Goal: Task Accomplishment & Management: Manage account settings

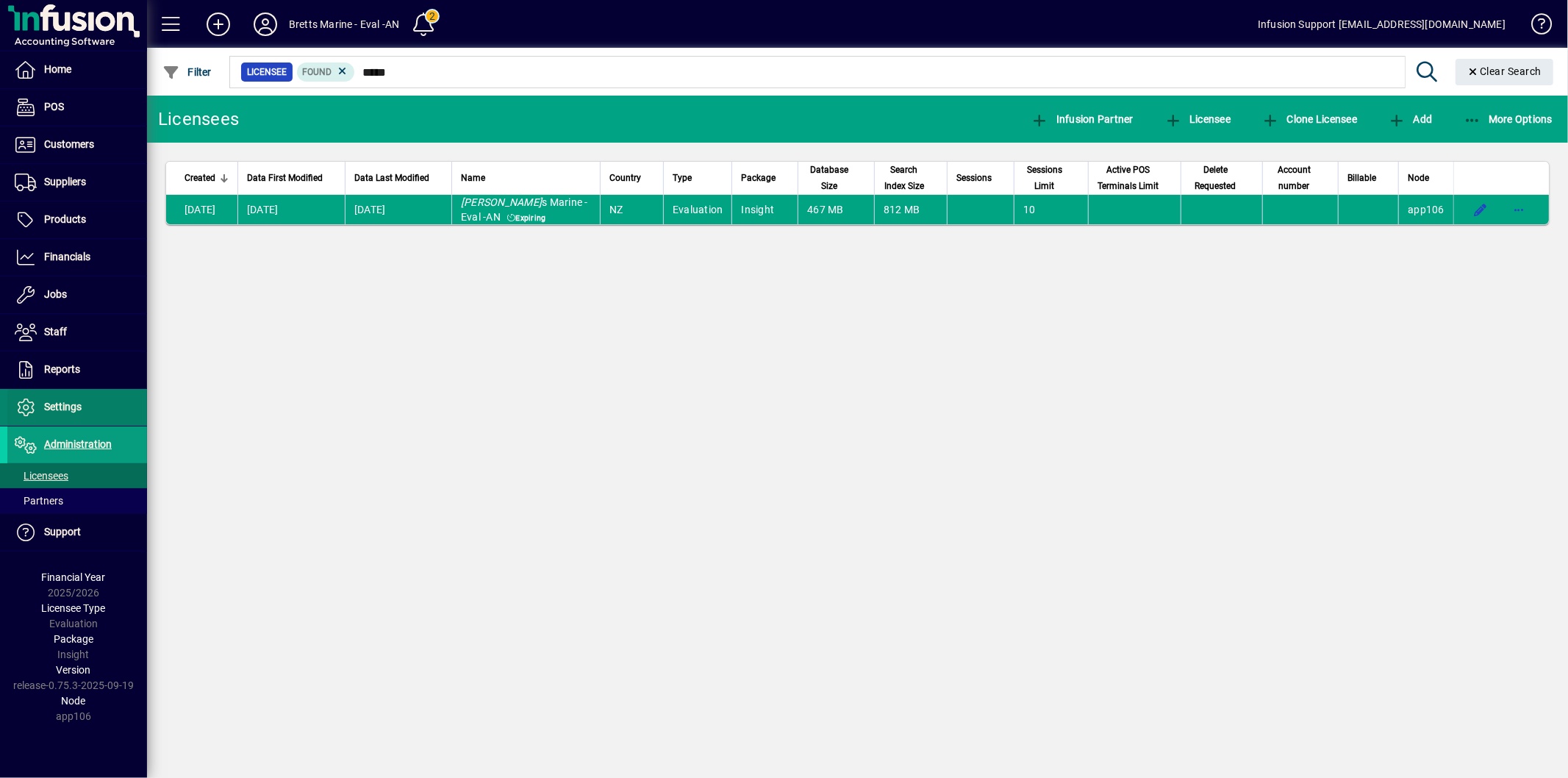
click at [89, 400] on span at bounding box center [77, 407] width 139 height 35
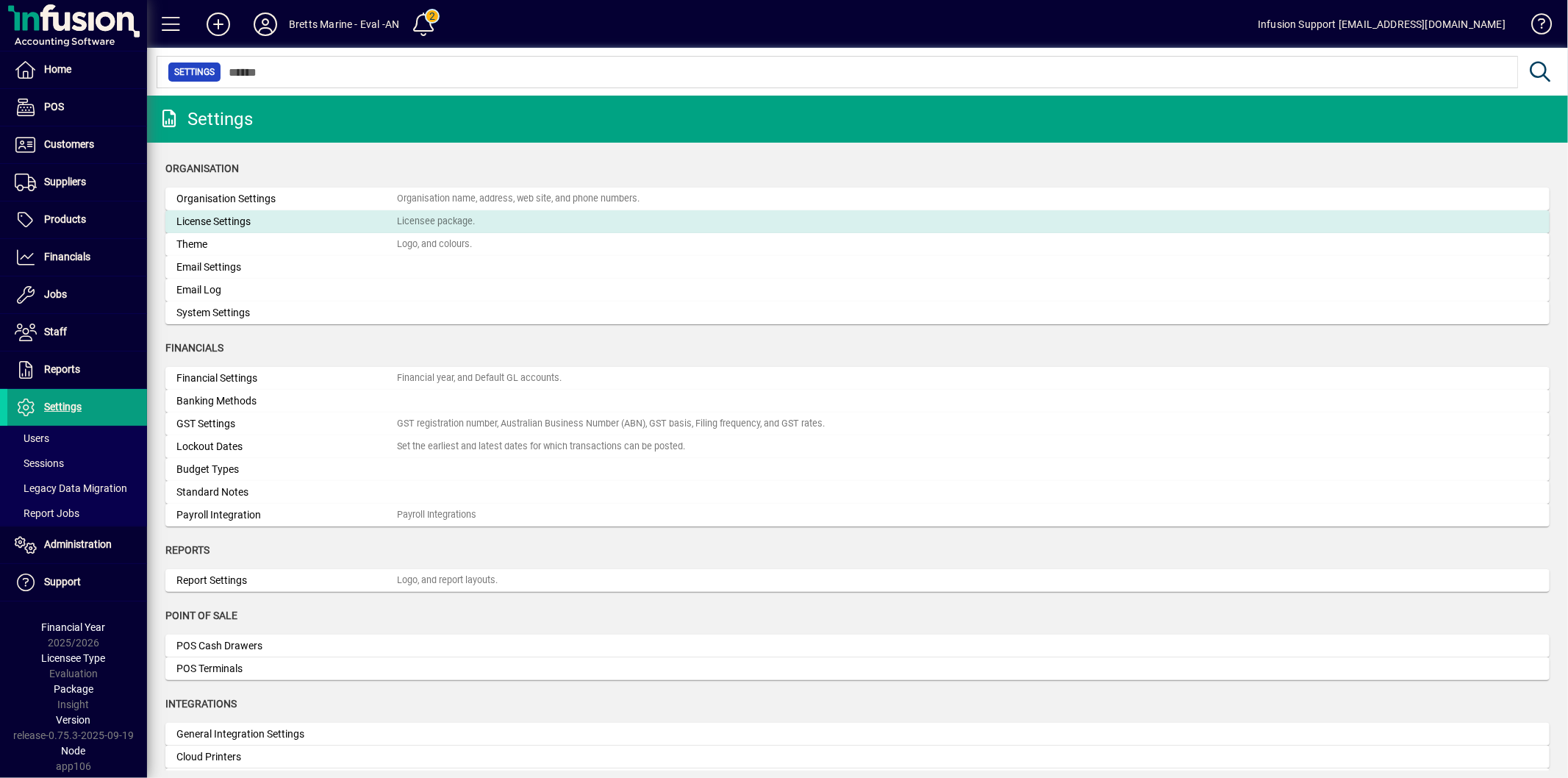
click at [273, 220] on div "License Settings" at bounding box center [286, 221] width 220 height 15
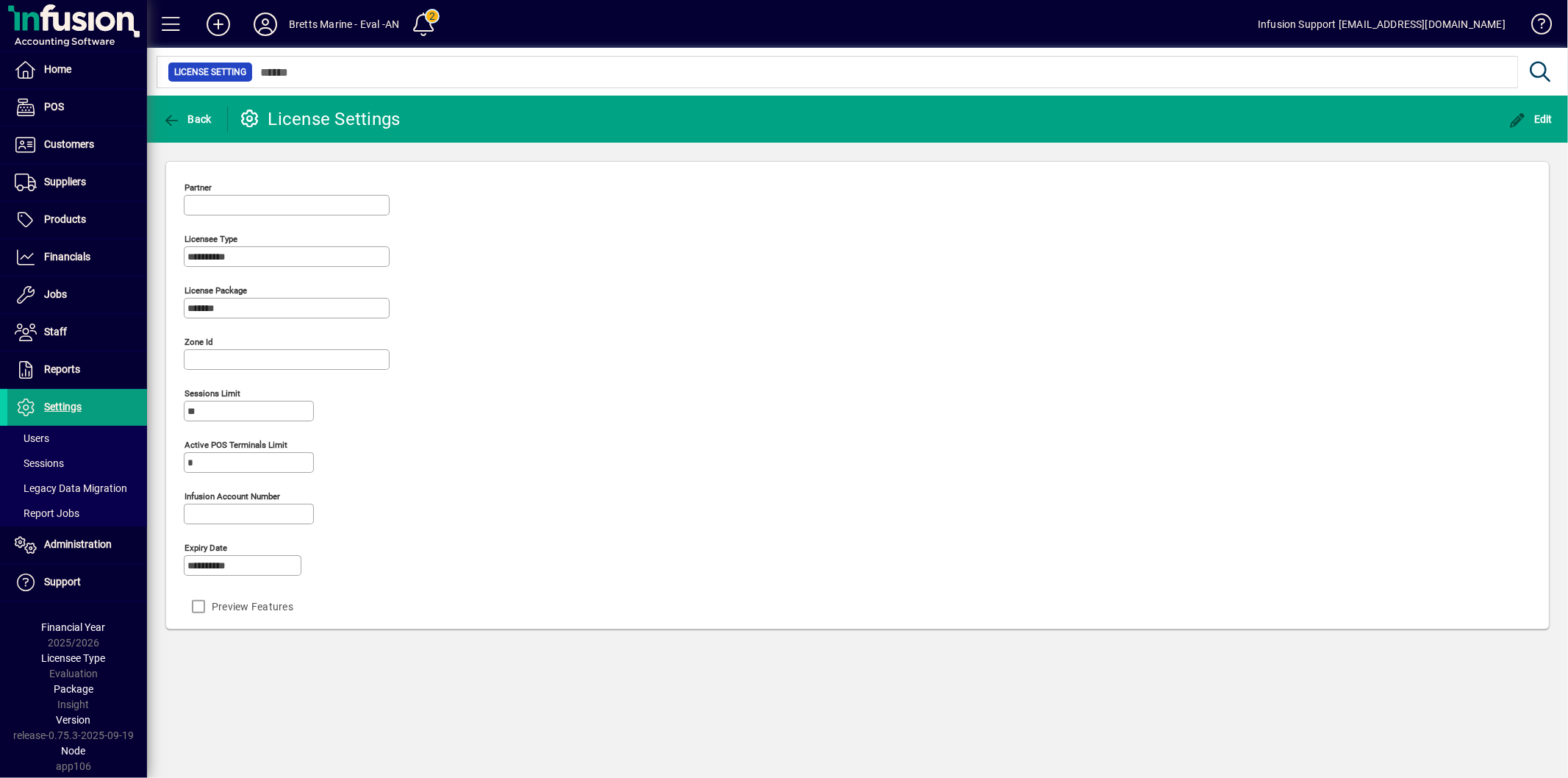
type input "**********"
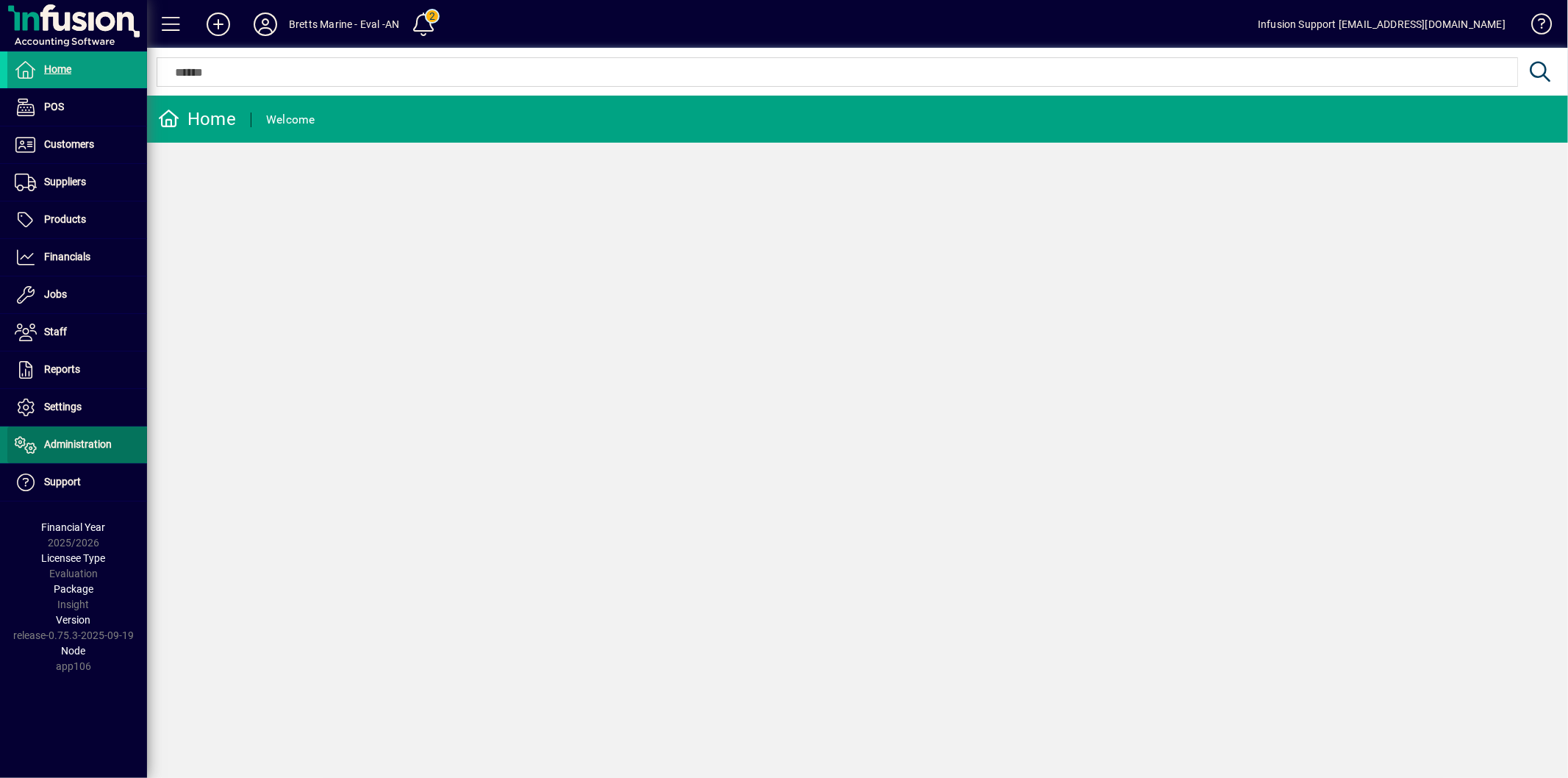
click at [64, 437] on span "Administration" at bounding box center [60, 444] width 104 height 18
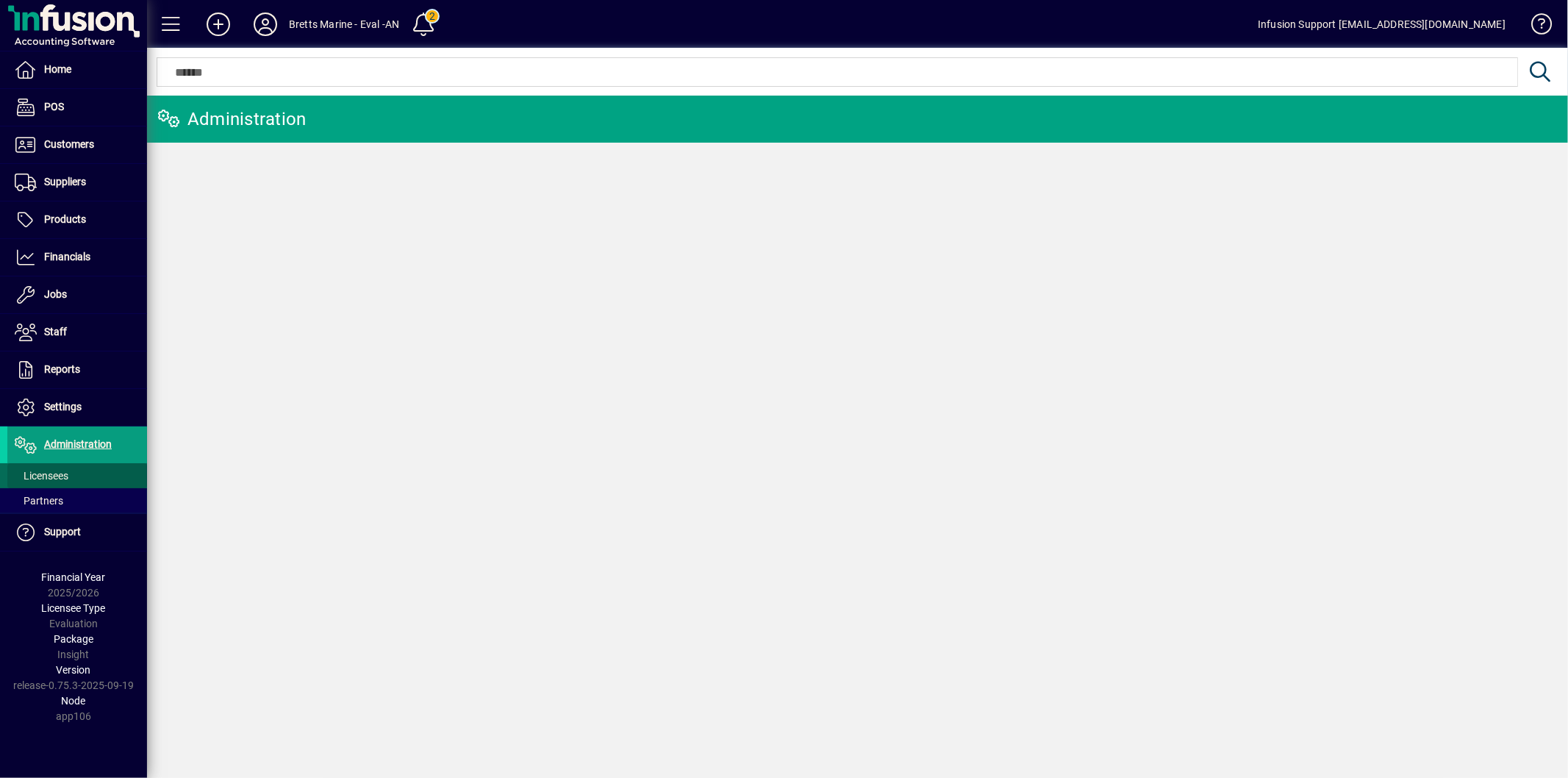
click at [54, 466] on span at bounding box center [77, 475] width 139 height 35
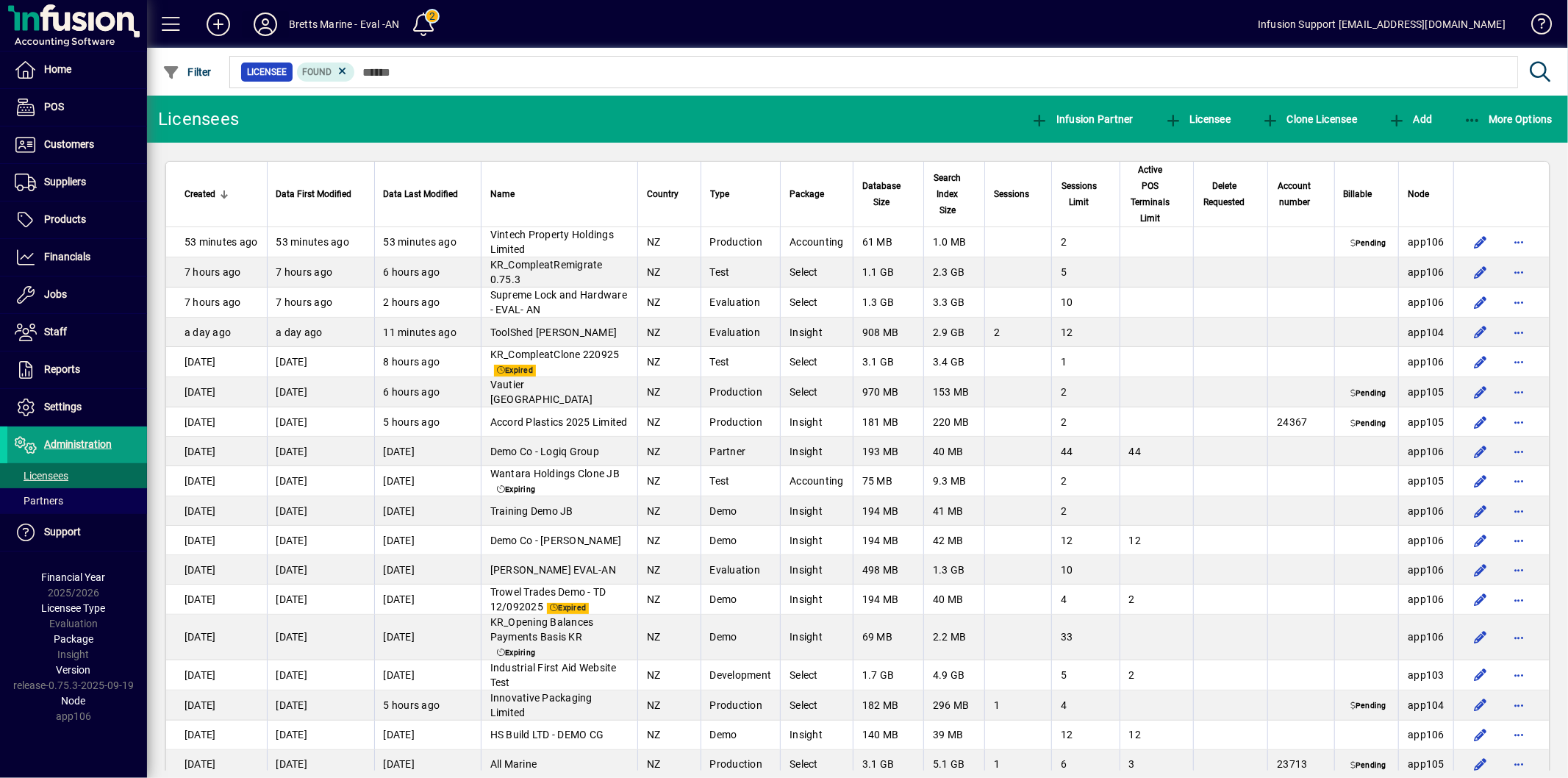
click at [255, 22] on icon at bounding box center [265, 24] width 29 height 24
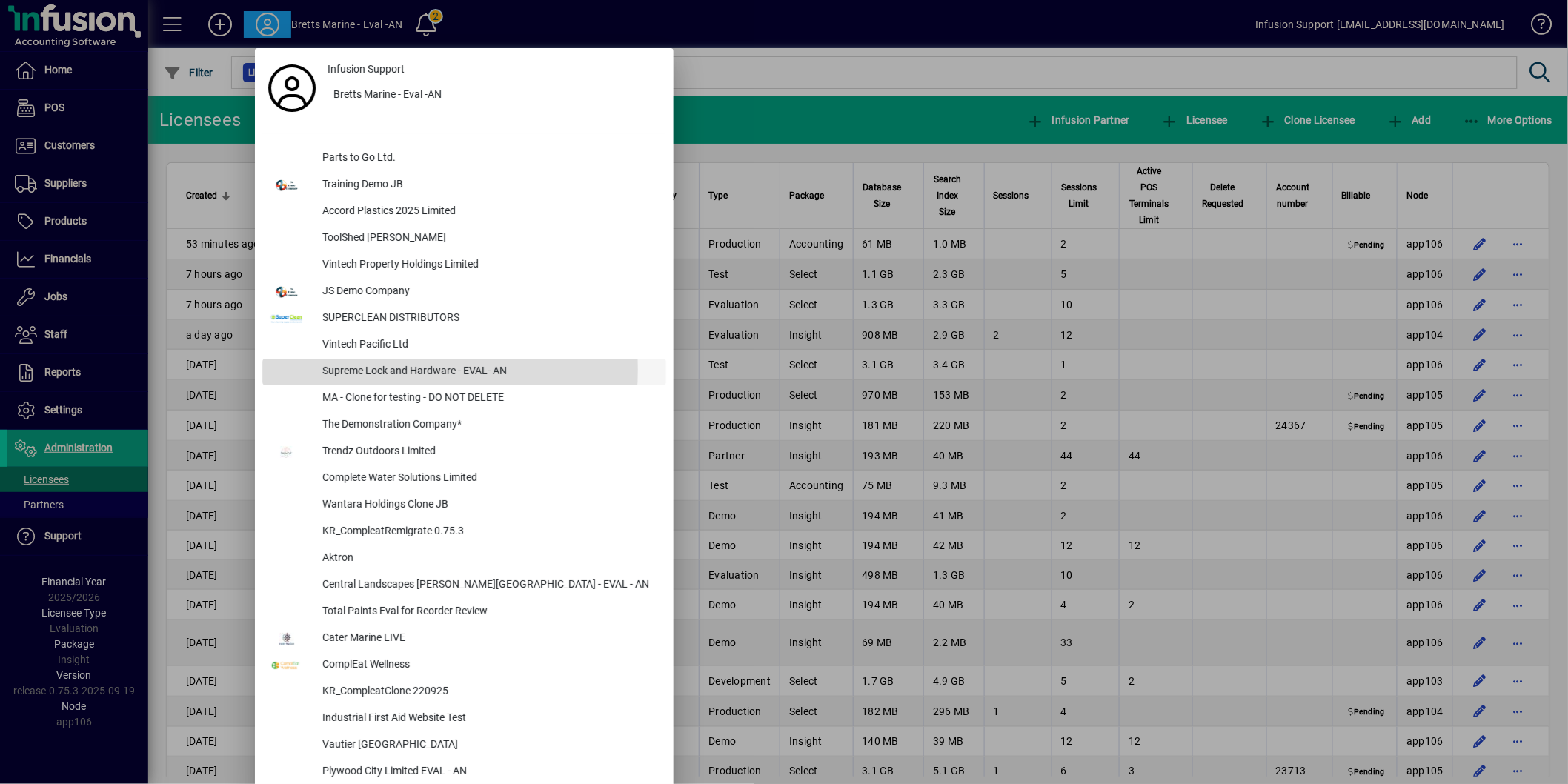
click at [387, 369] on div "Supreme Lock and Hardware - EVAL- AN" at bounding box center [488, 371] width 356 height 26
